Goal: Task Accomplishment & Management: Complete application form

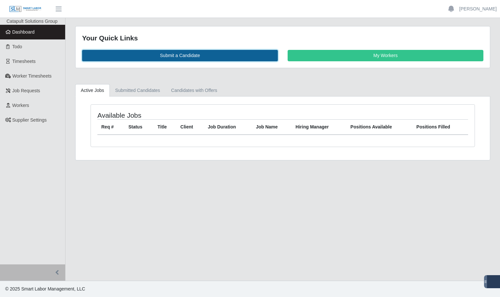
click at [185, 54] on link "Submit a Candidate" at bounding box center [180, 55] width 196 height 11
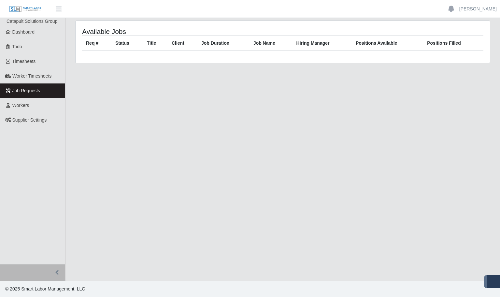
click at [22, 90] on span "Job Requests" at bounding box center [26, 90] width 28 height 5
click at [41, 32] on link "Dashboard" at bounding box center [32, 32] width 65 height 15
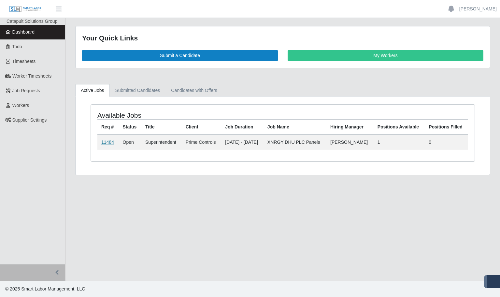
click at [107, 143] on link "11484" at bounding box center [107, 141] width 13 height 5
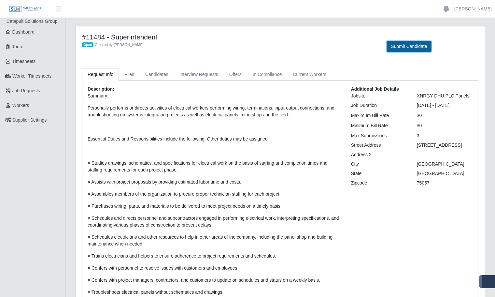
click at [406, 49] on button "Submit Candidate" at bounding box center [408, 46] width 45 height 11
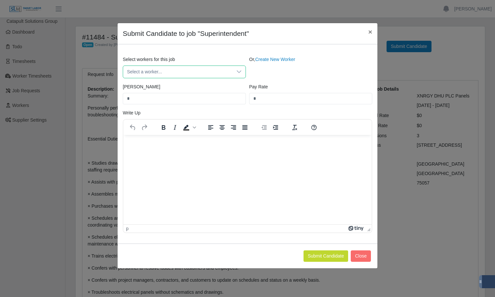
click at [191, 71] on span "Select a worker..." at bounding box center [177, 72] width 109 height 12
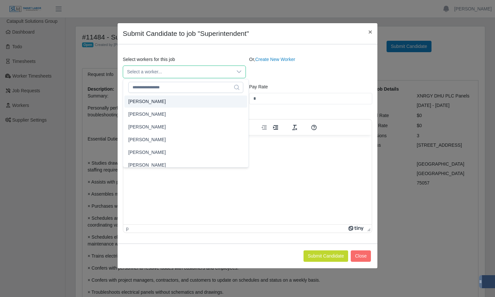
click at [255, 75] on div "Or, Create New Worker" at bounding box center [310, 67] width 126 height 22
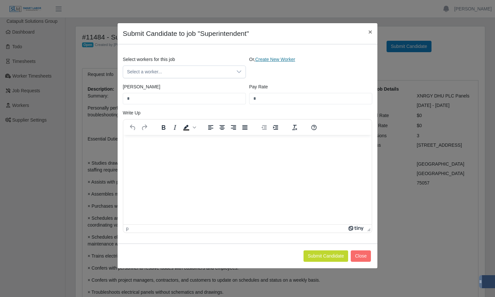
click at [268, 61] on link "Create New Worker" at bounding box center [275, 59] width 40 height 5
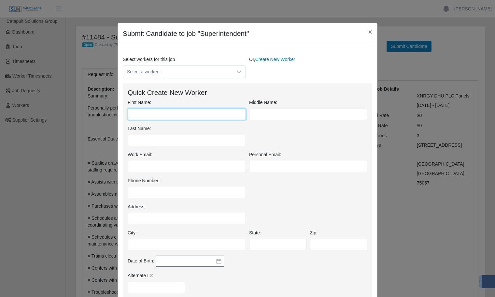
click at [197, 117] on input "First Name:" at bounding box center [187, 113] width 118 height 11
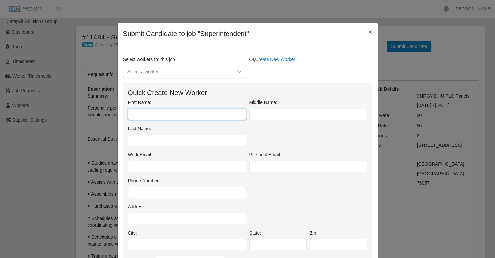
click at [154, 113] on input "First Name:" at bounding box center [187, 113] width 118 height 11
type input "*******"
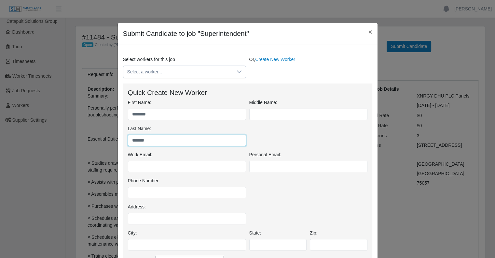
type input "******"
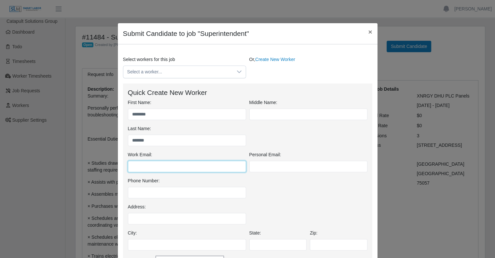
click at [140, 165] on input "Work Email:" at bounding box center [187, 166] width 118 height 11
type input "**********"
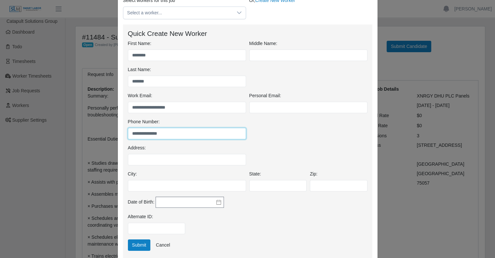
scroll to position [163, 0]
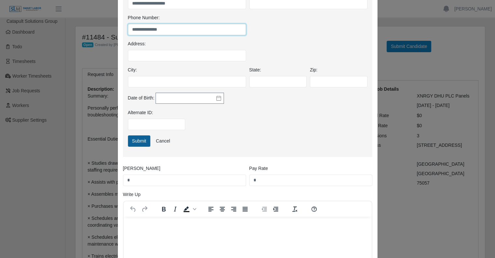
type input "**********"
click at [129, 140] on button "Submit" at bounding box center [139, 140] width 23 height 11
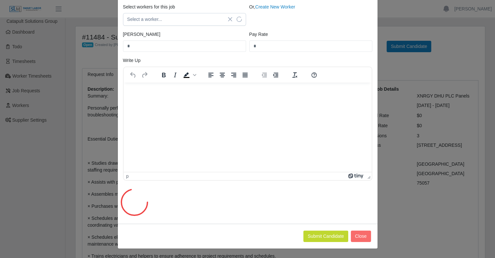
scroll to position [0, 0]
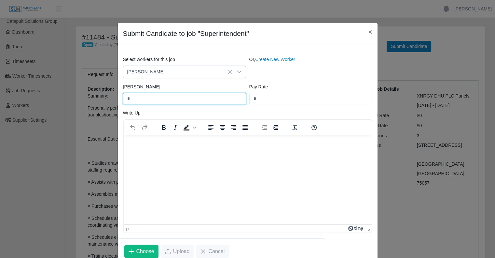
click at [167, 98] on input "*" at bounding box center [184, 98] width 123 height 11
type input "*"
type input "**"
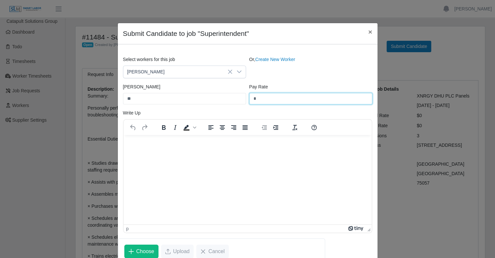
click at [260, 96] on input "*" at bounding box center [310, 98] width 123 height 11
type input "*"
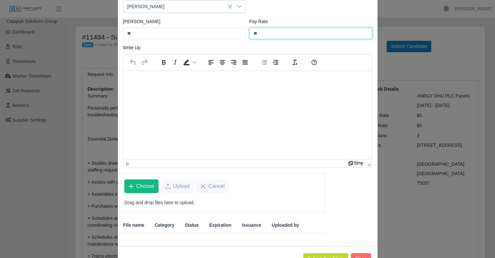
type input "**"
click at [177, 87] on html at bounding box center [247, 78] width 248 height 18
click at [191, 87] on html at bounding box center [247, 78] width 248 height 18
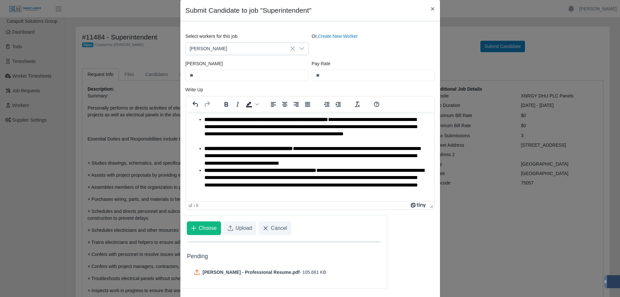
scroll to position [82, 0]
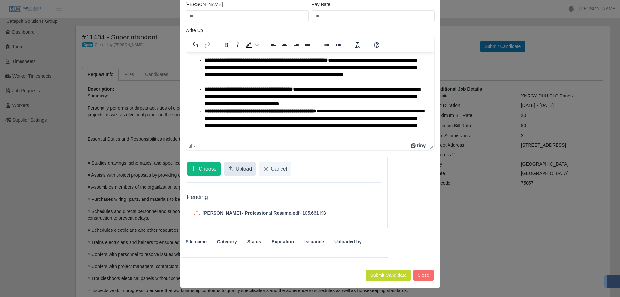
click at [236, 172] on span "Upload" at bounding box center [244, 169] width 17 height 8
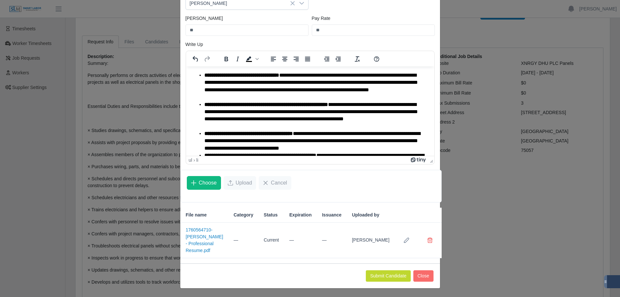
scroll to position [69, 0]
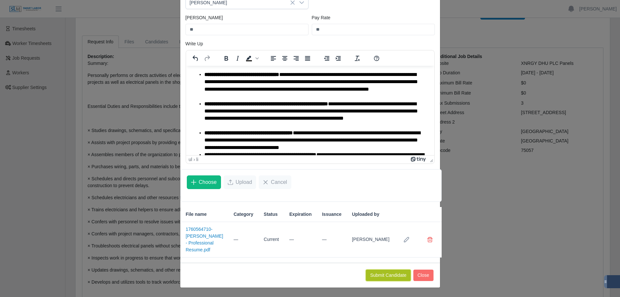
click at [380, 276] on button "Submit Candidate" at bounding box center [388, 274] width 45 height 11
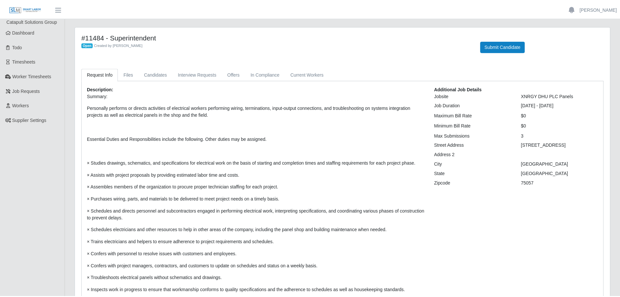
scroll to position [33, 0]
